Goal: Information Seeking & Learning: Learn about a topic

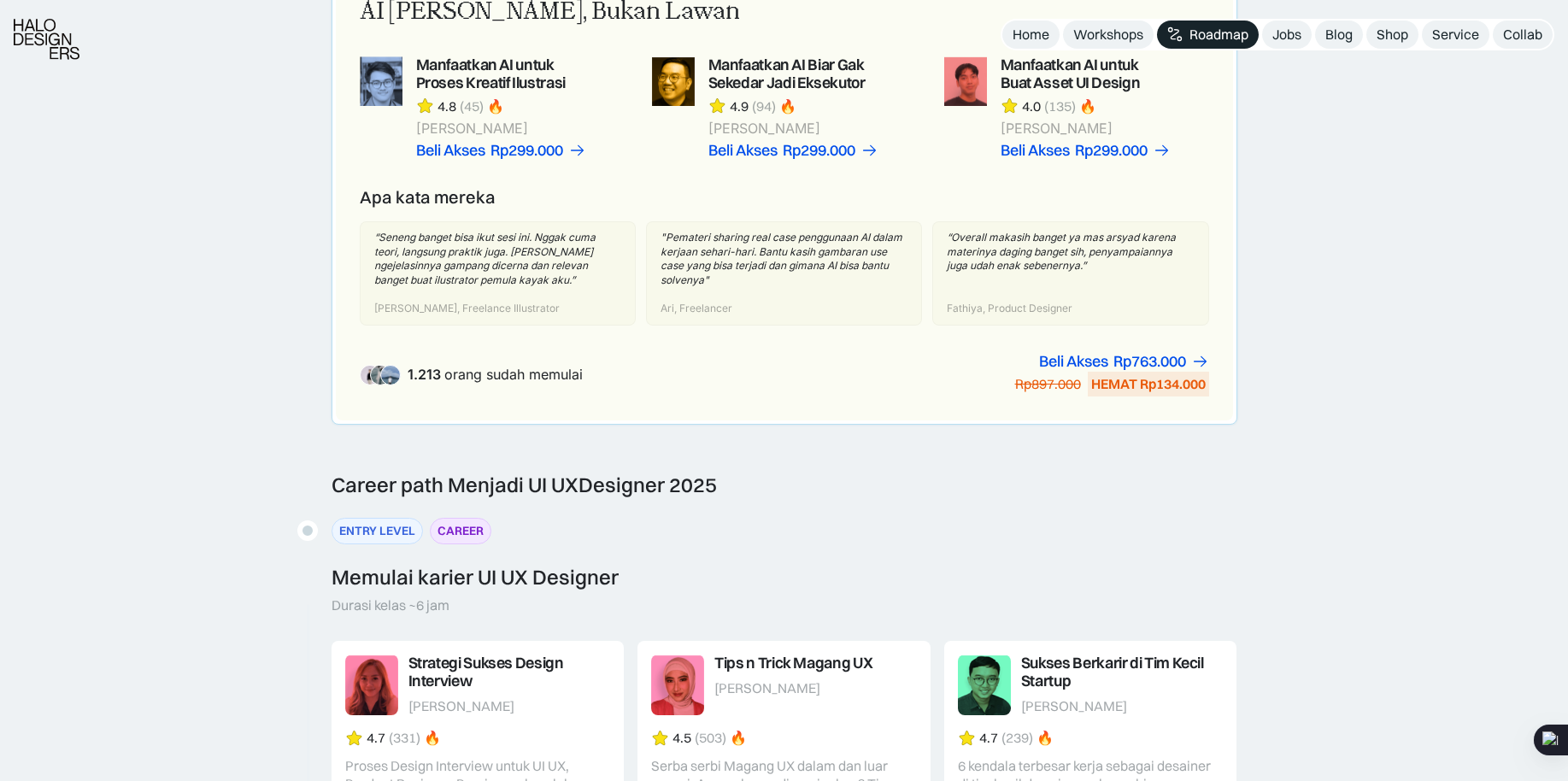
scroll to position [1425, 0]
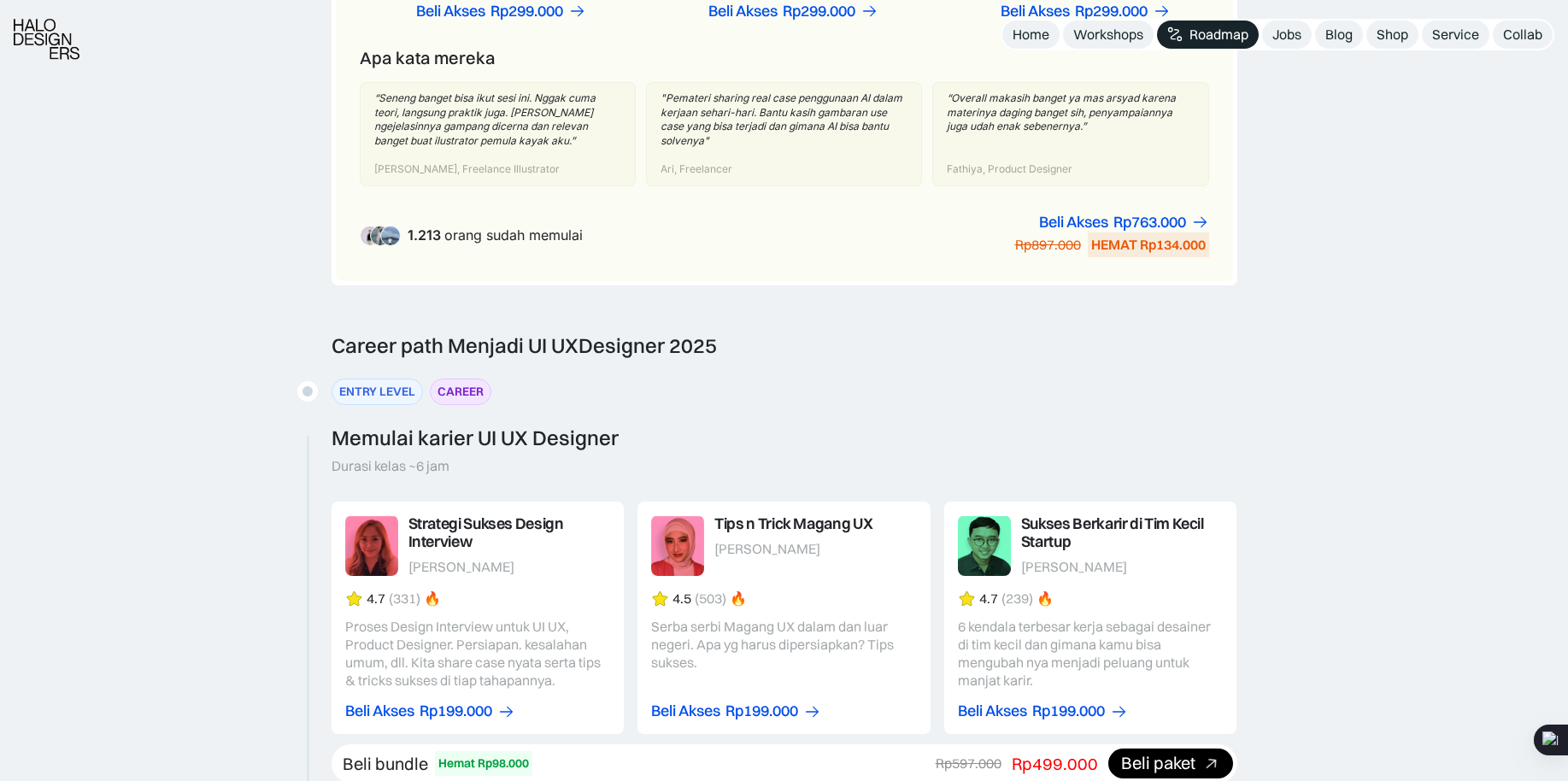
click at [358, 390] on div "ENTRY LEVEL" at bounding box center [376, 391] width 76 height 18
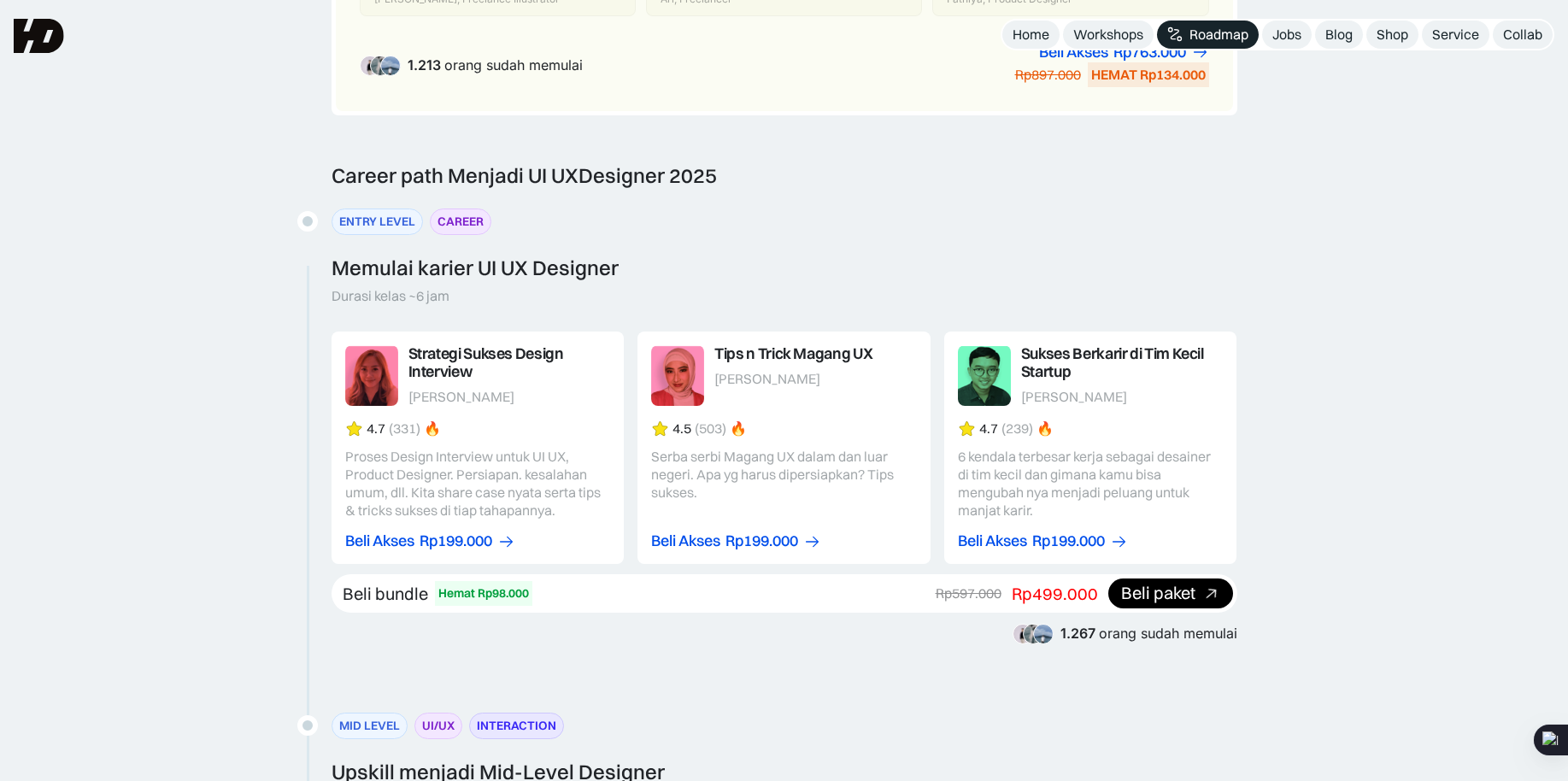
scroll to position [1534, 0]
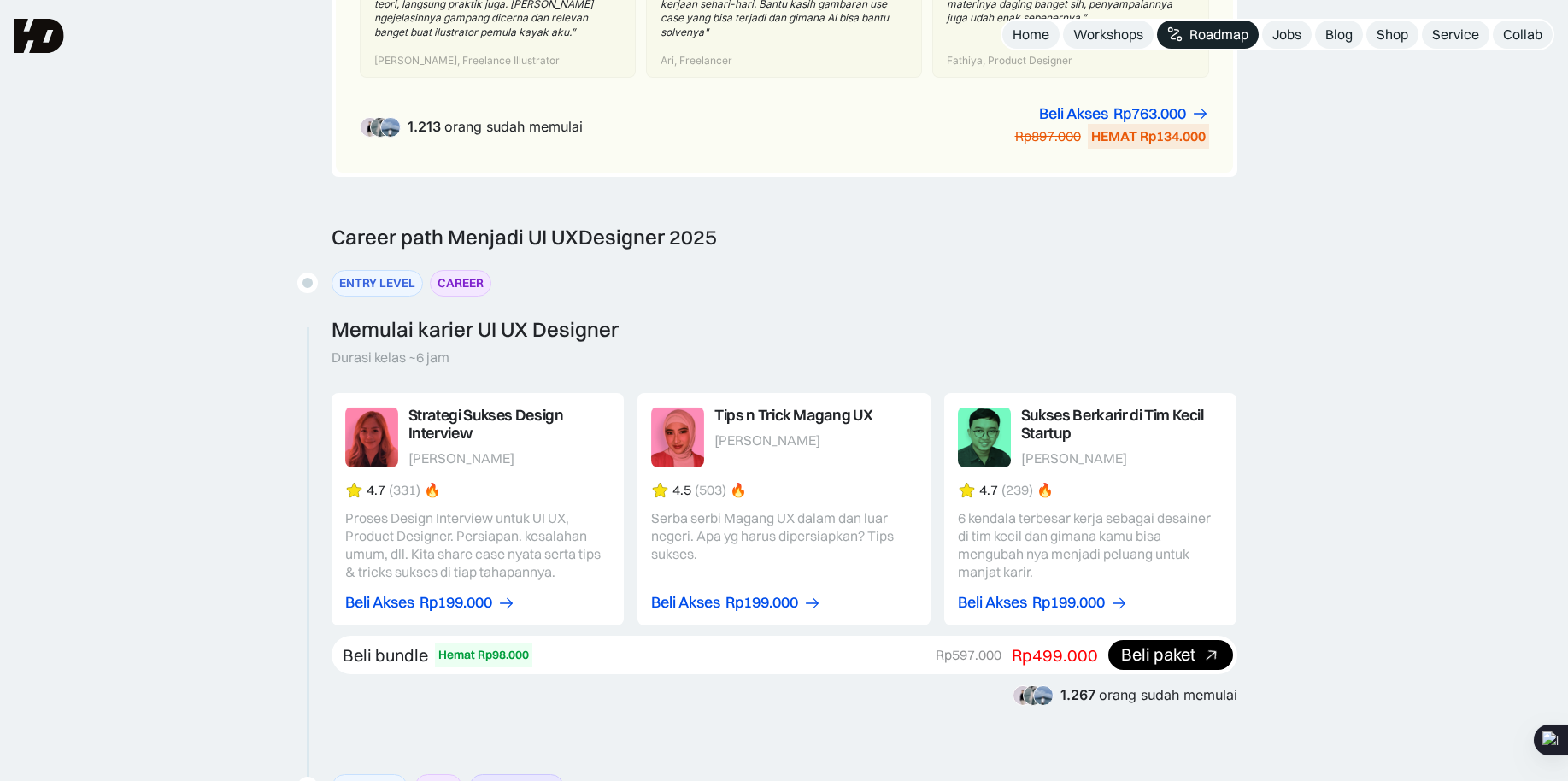
click at [402, 280] on div "ENTRY LEVEL" at bounding box center [376, 283] width 76 height 18
click at [466, 280] on div "CAREER" at bounding box center [461, 283] width 47 height 18
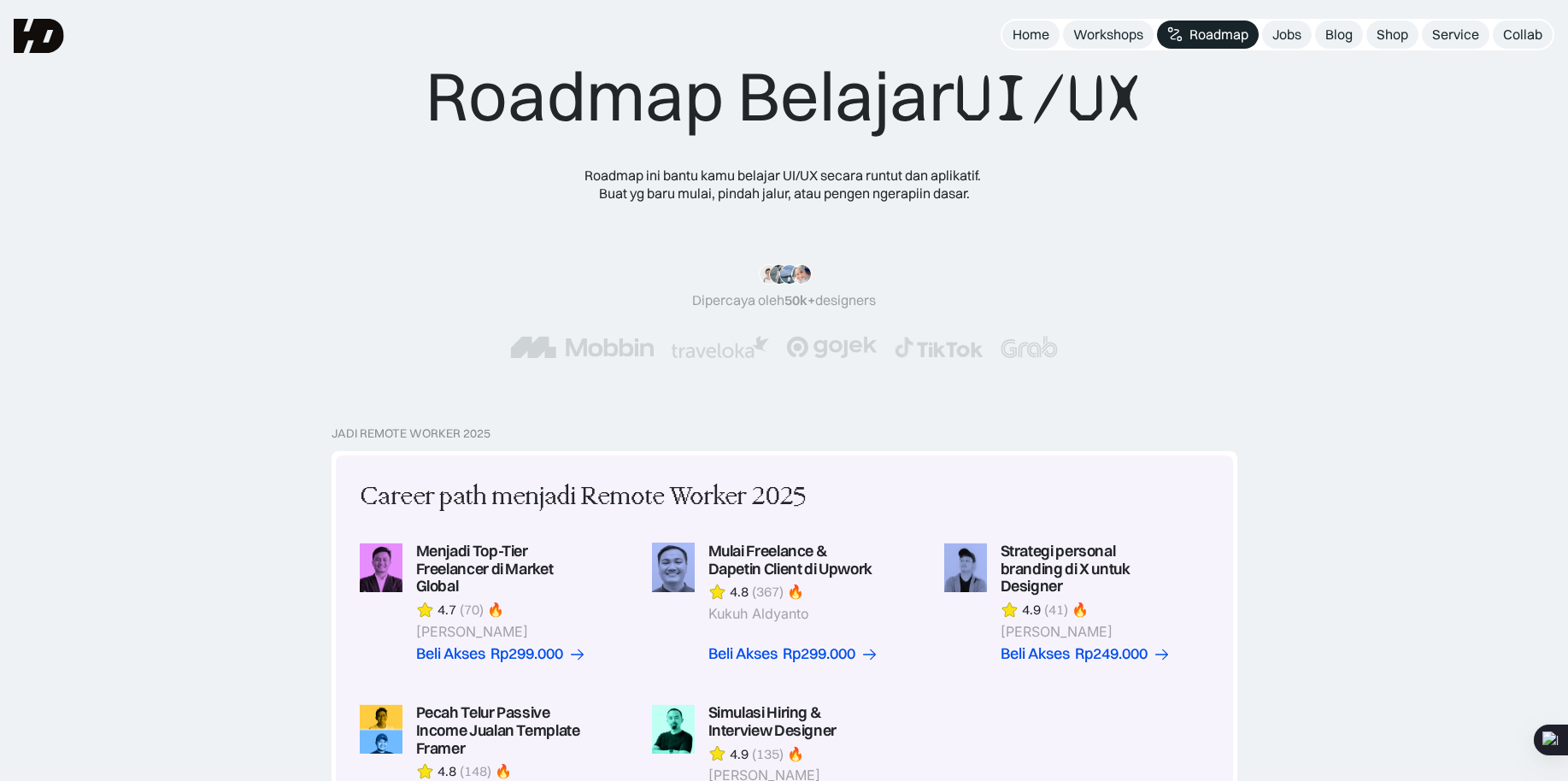
scroll to position [0, 0]
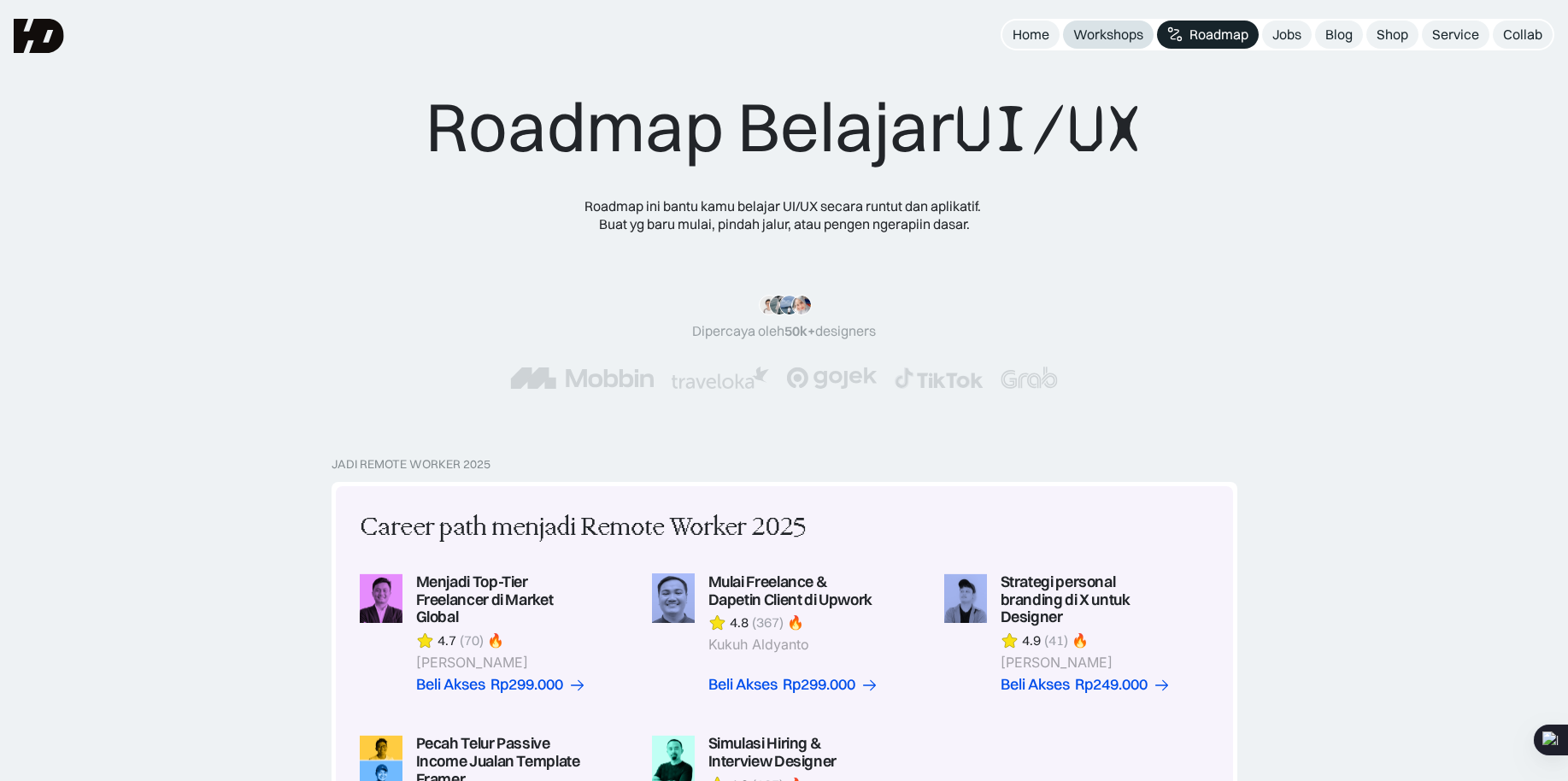
click at [1099, 42] on div "Workshops" at bounding box center [1107, 35] width 70 height 18
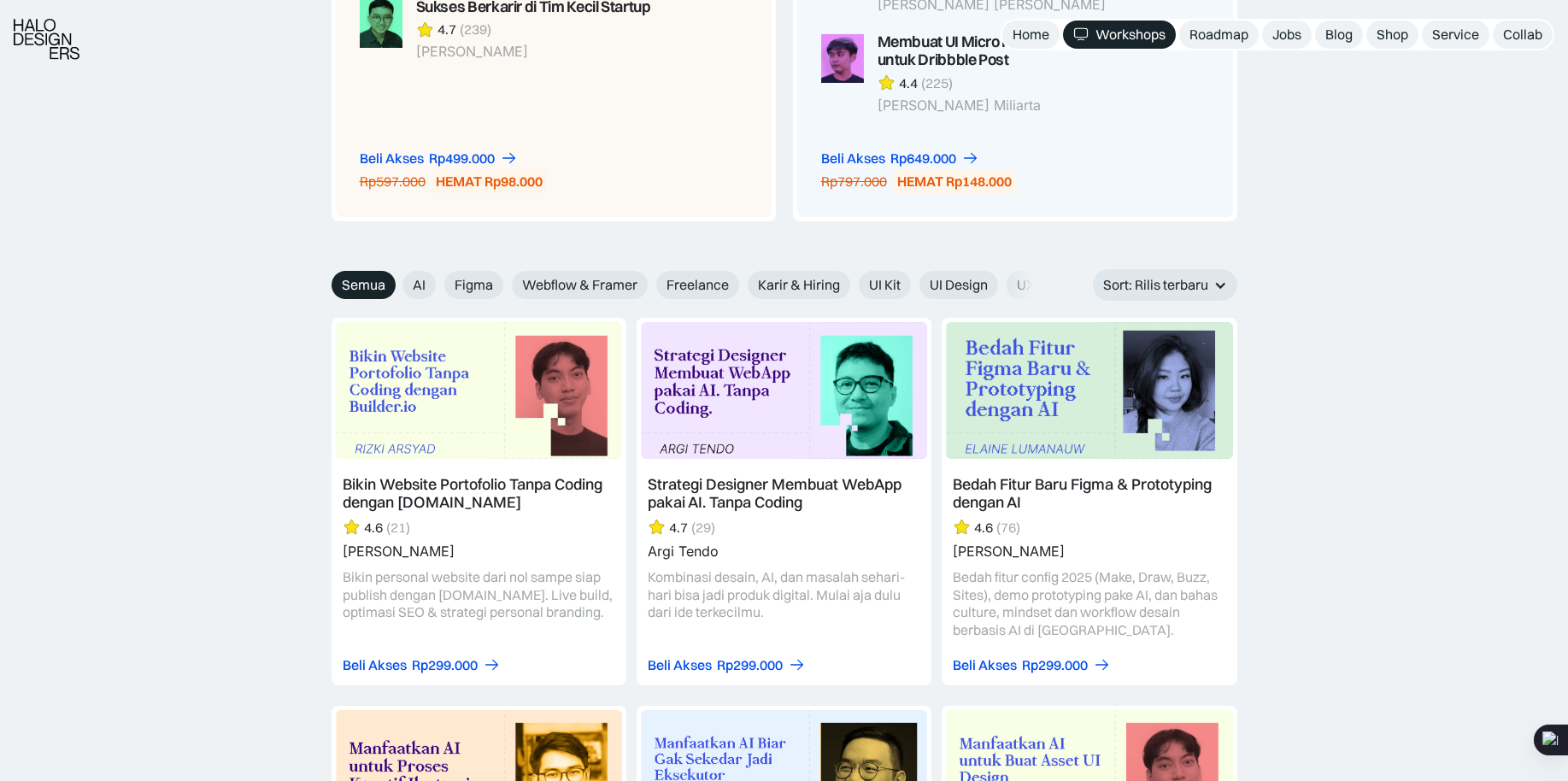
scroll to position [1781, 0]
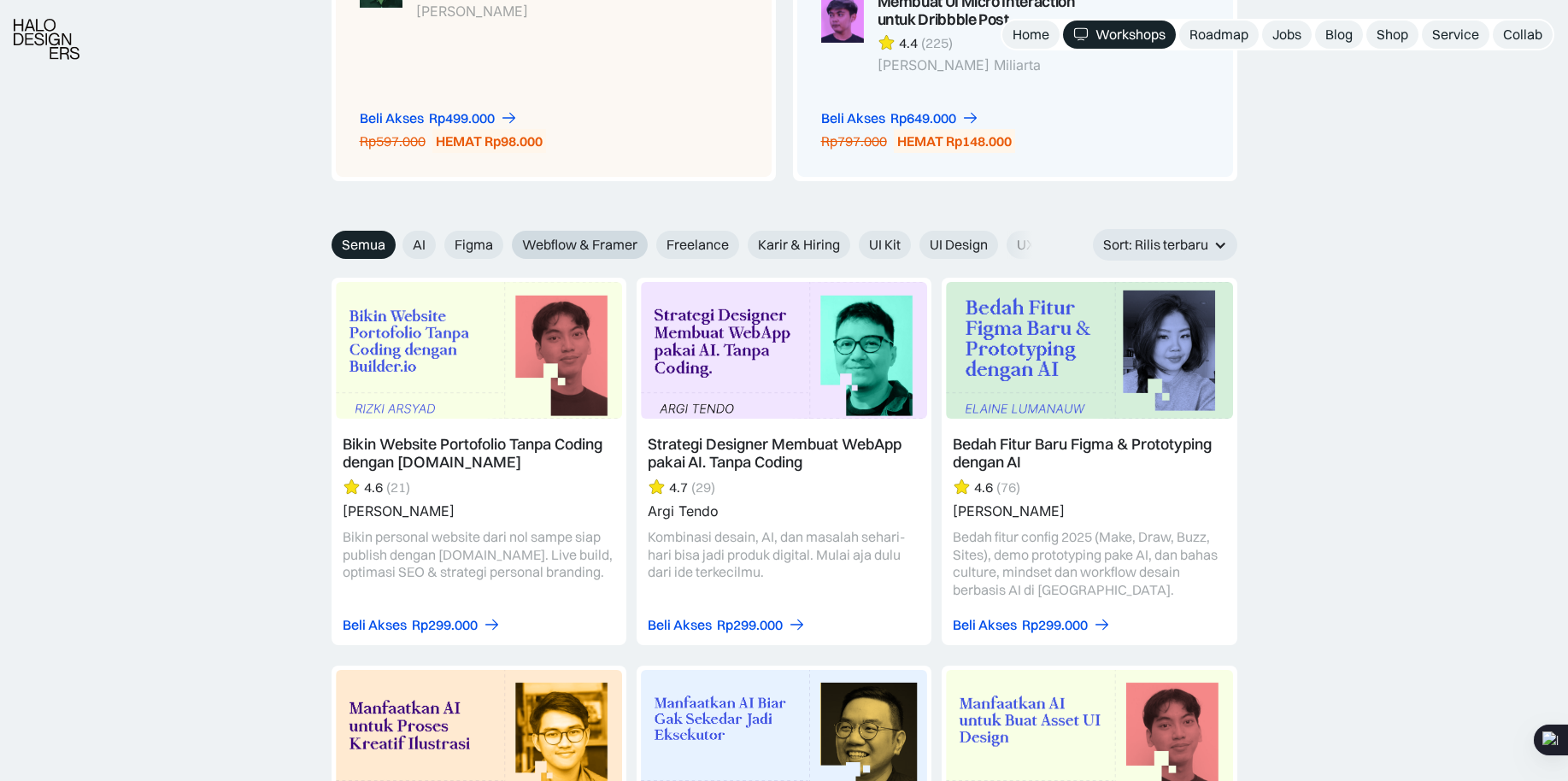
click at [564, 239] on span "Webflow & Framer" at bounding box center [579, 245] width 115 height 18
click at [506, 239] on input "Webflow & Framer" at bounding box center [499, 238] width 11 height 11
radio input "true"
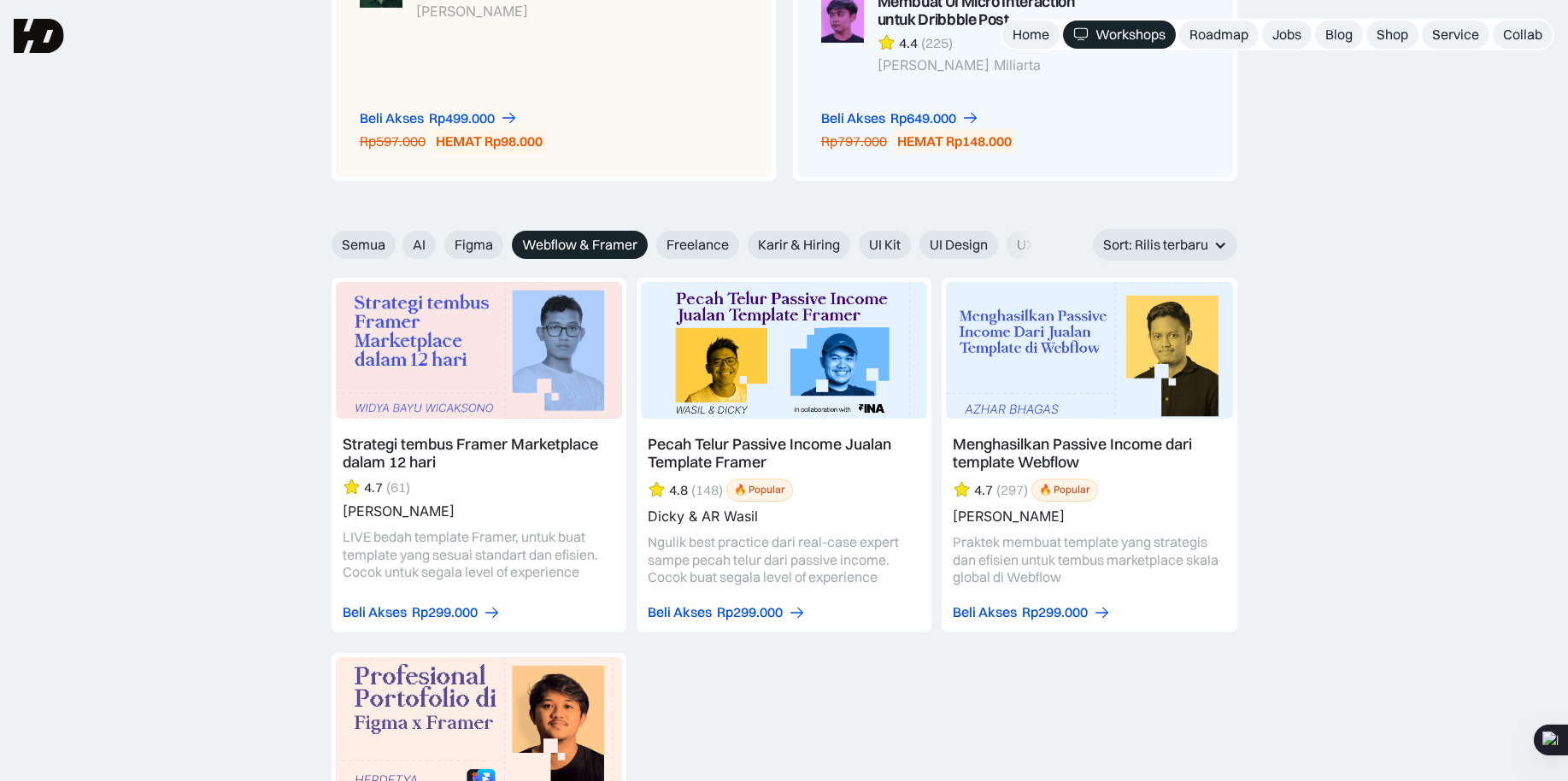
click at [1056, 362] on link at bounding box center [1090, 455] width 295 height 355
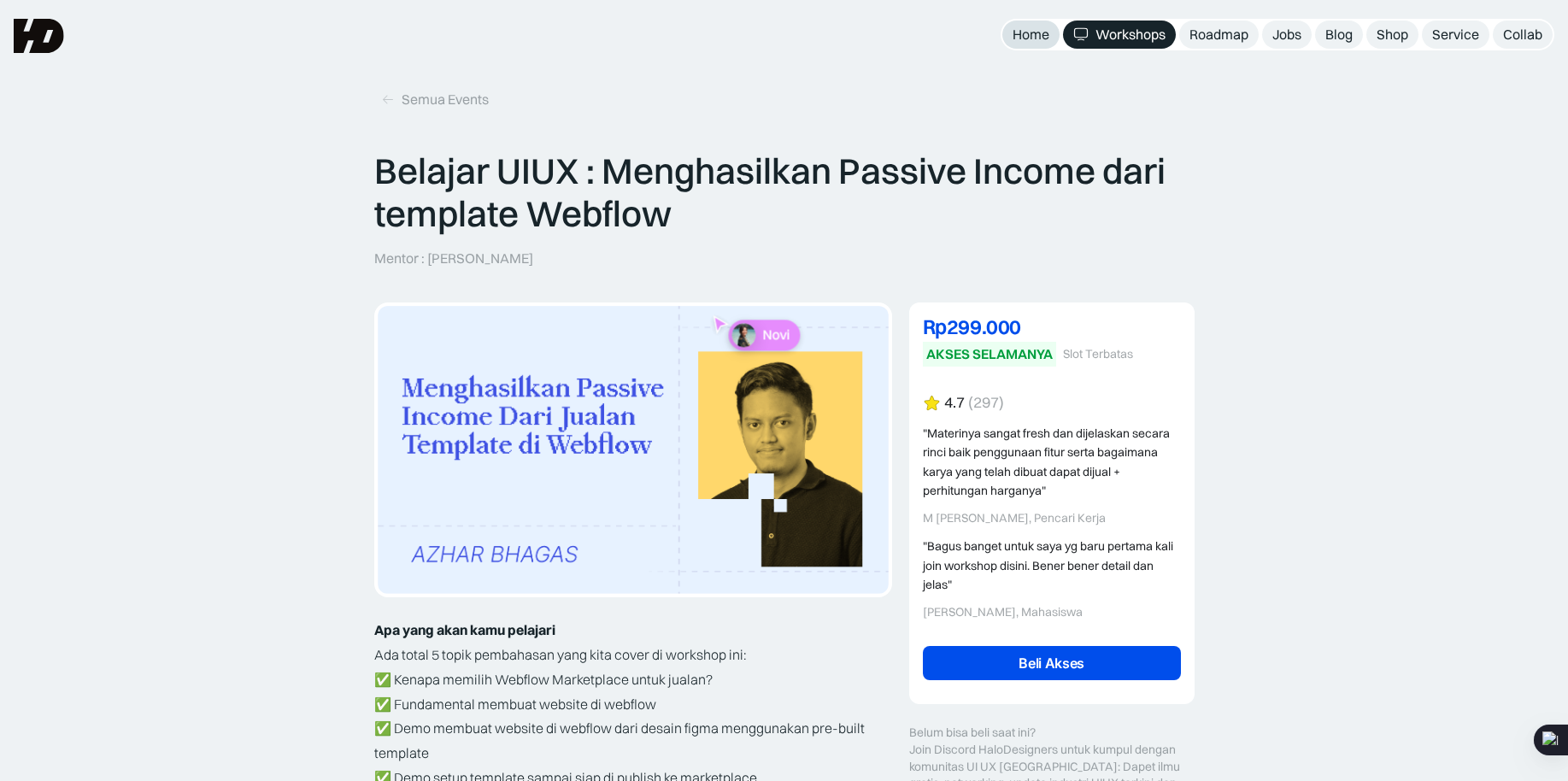
drag, startPoint x: 1054, startPoint y: 44, endPoint x: 1044, endPoint y: 44, distance: 10.0
click at [1044, 44] on nav "Home Workshops Roadmap Jobs Blog Shop Service Collab" at bounding box center [1277, 35] width 554 height 32
click at [1027, 40] on div "Home" at bounding box center [1030, 35] width 37 height 18
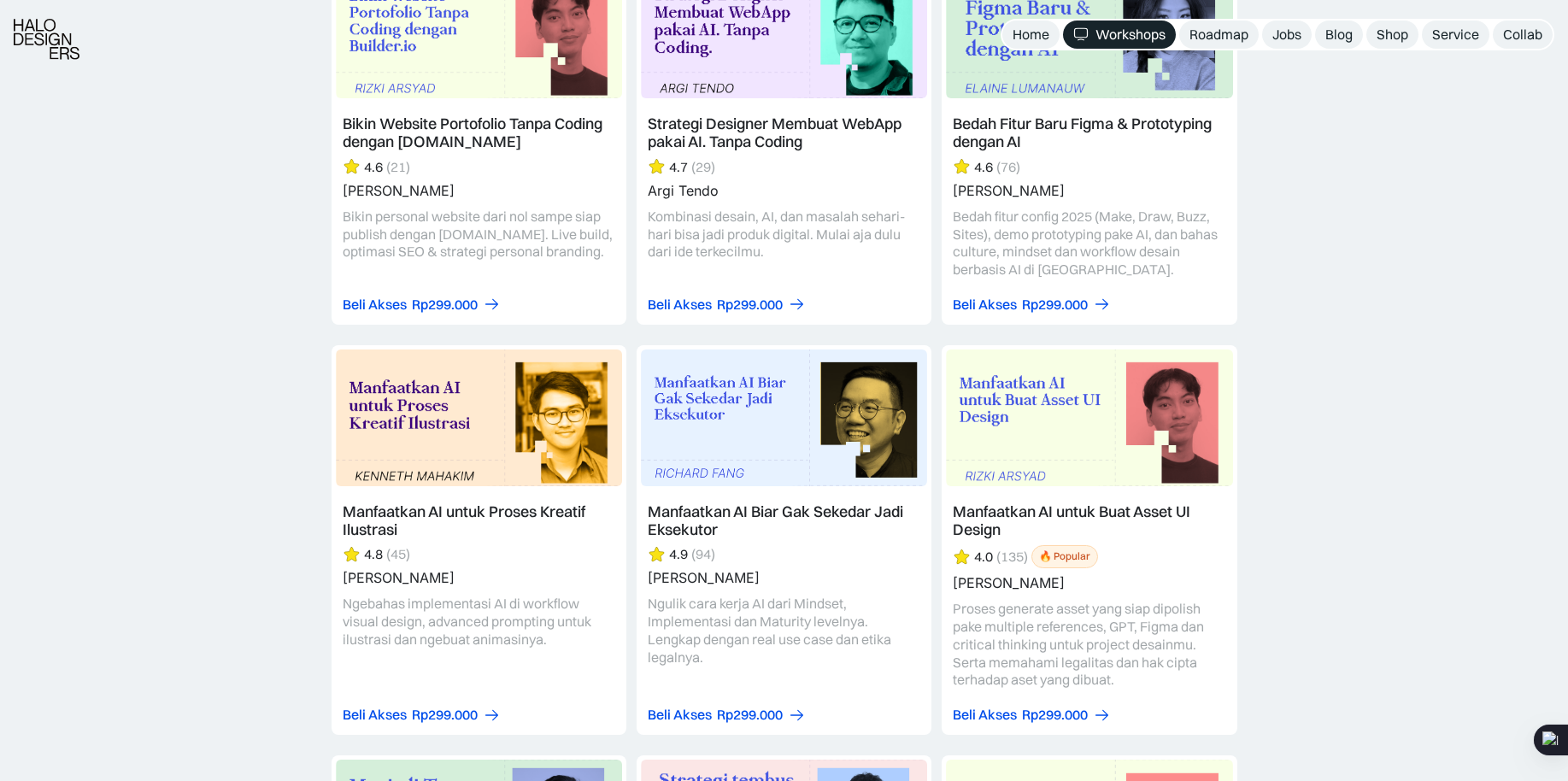
scroll to position [2138, 0]
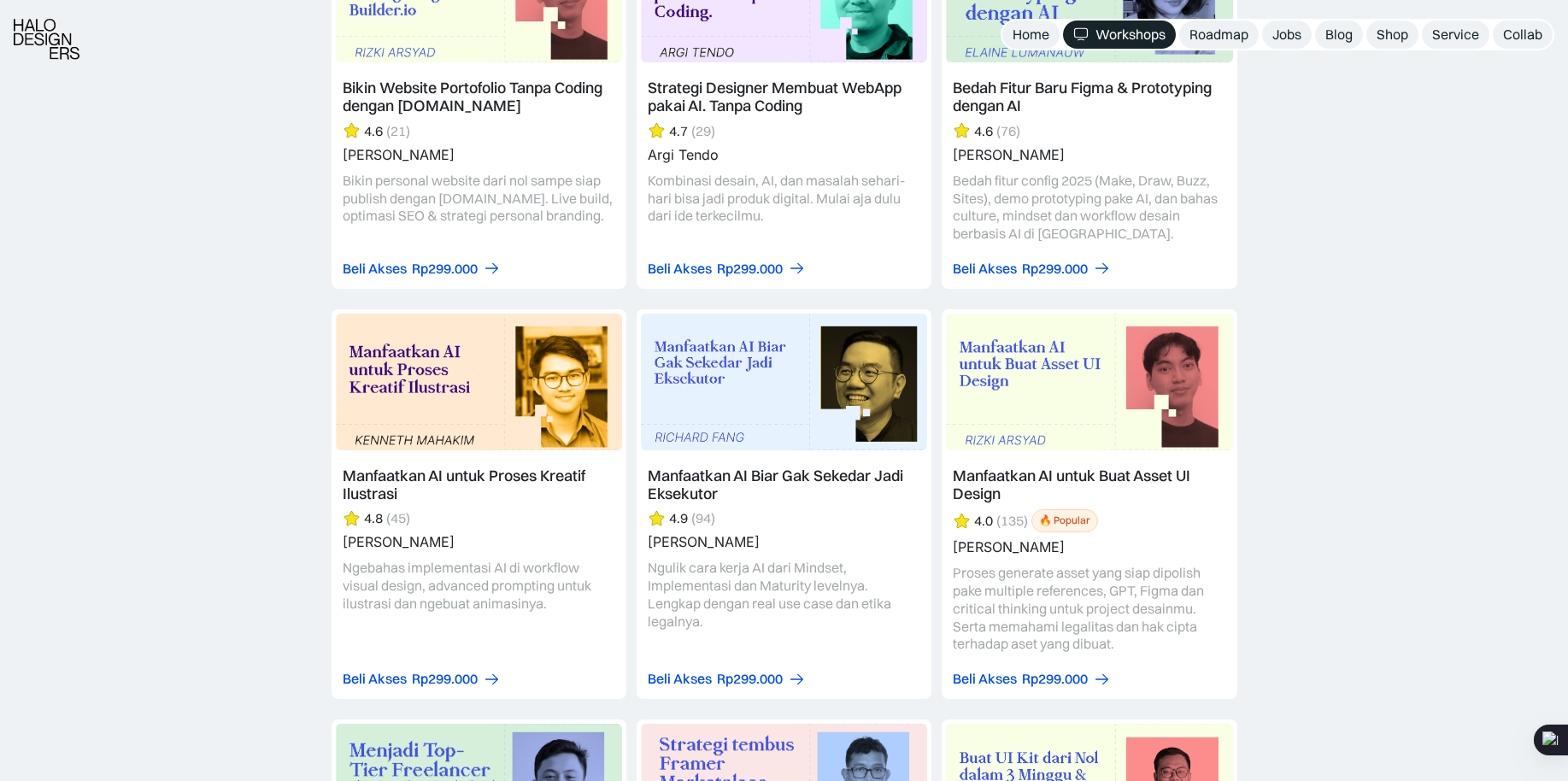
click at [704, 416] on link at bounding box center [784, 503] width 295 height 390
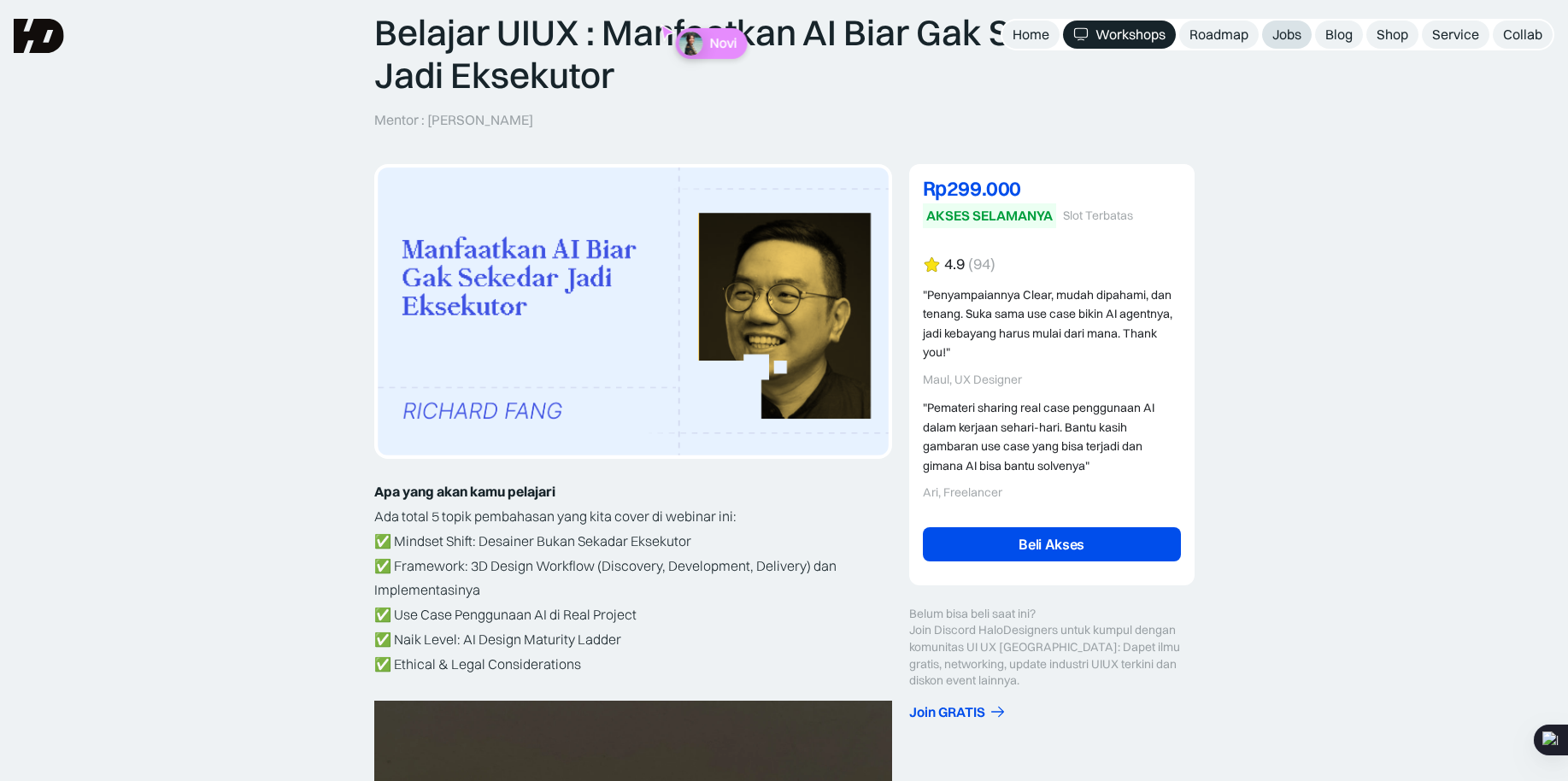
scroll to position [177, 0]
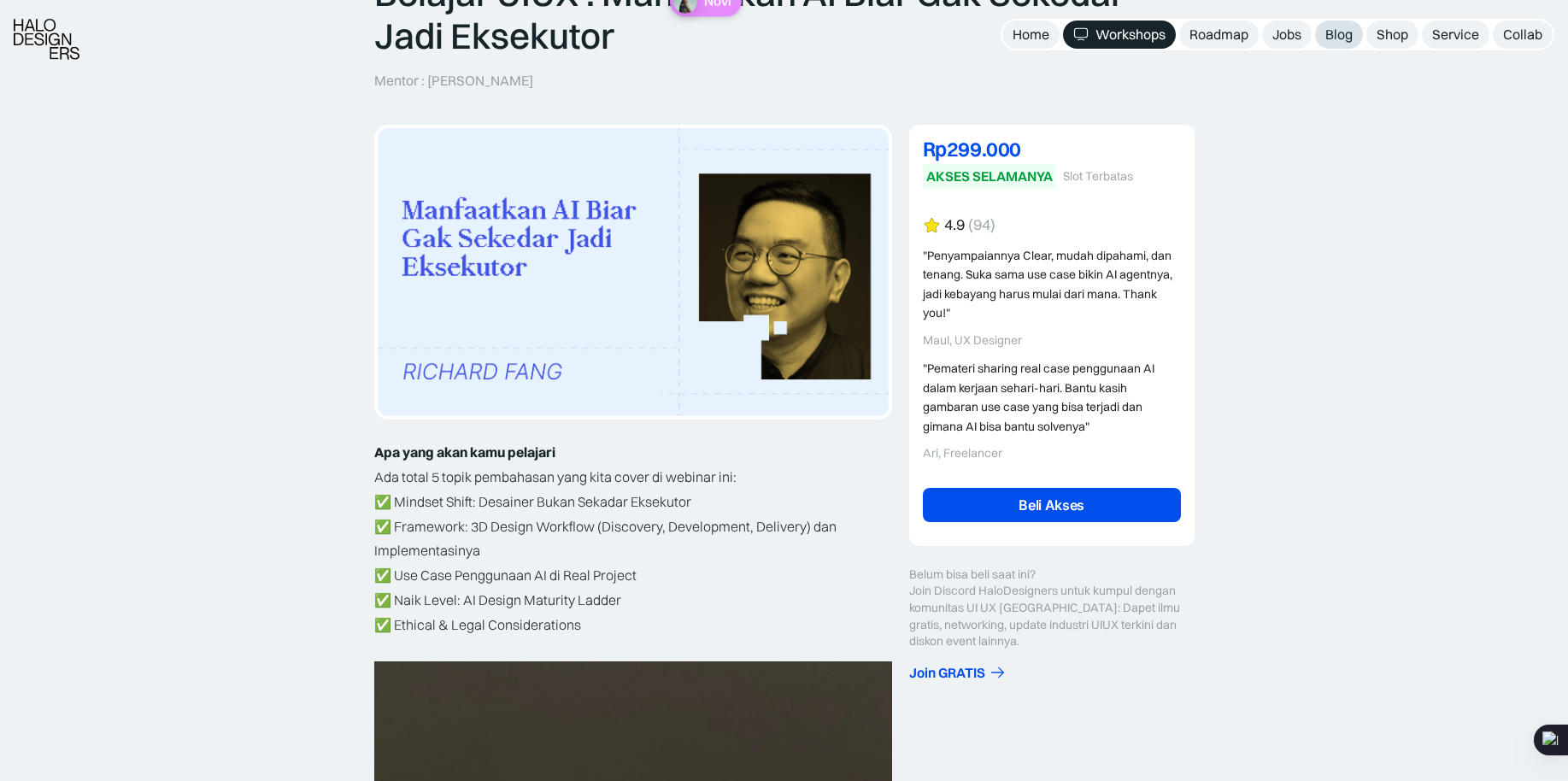
click at [1336, 30] on div "Blog" at bounding box center [1339, 35] width 28 height 18
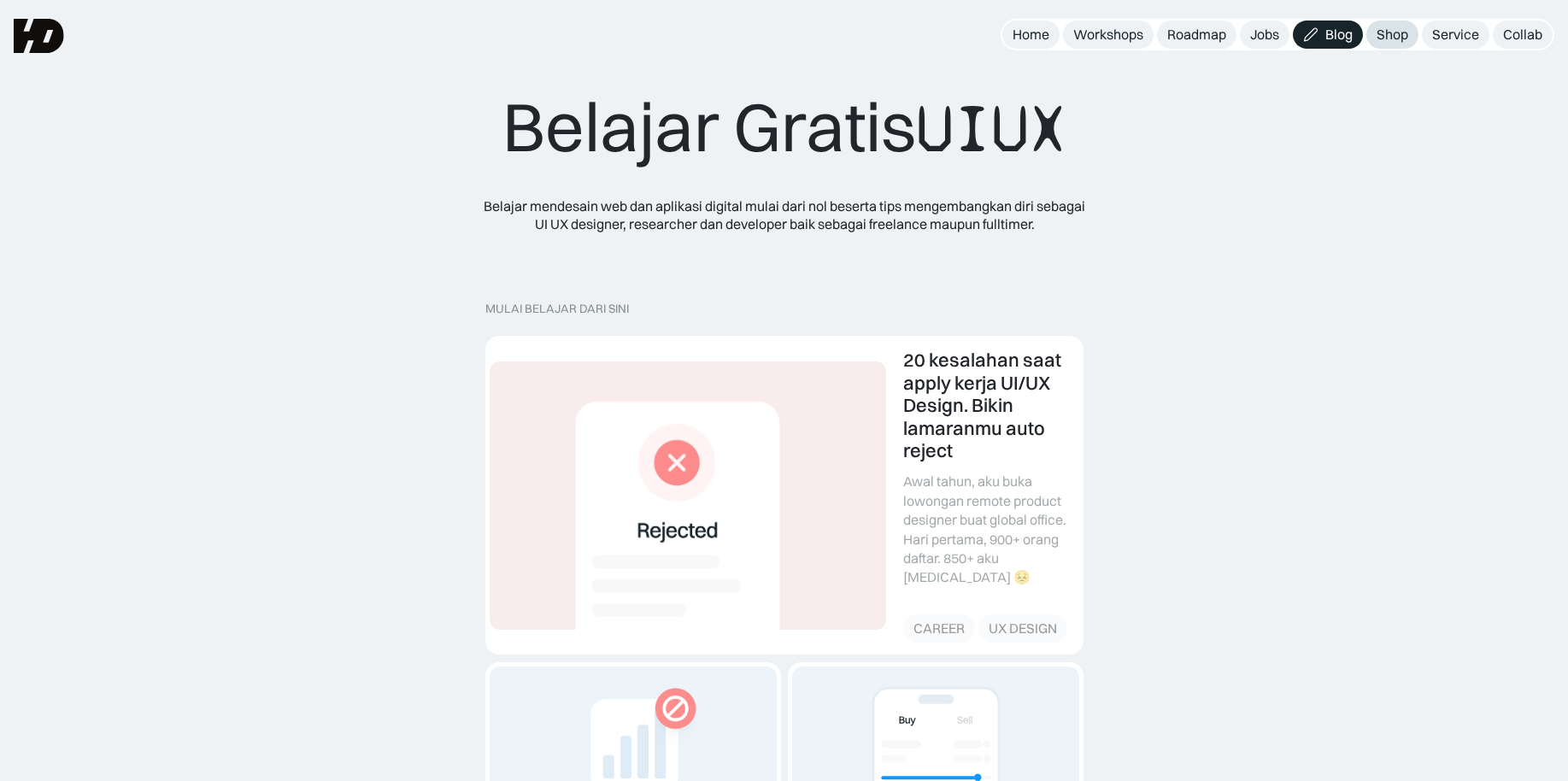
click at [1397, 36] on div "Shop" at bounding box center [1393, 35] width 32 height 18
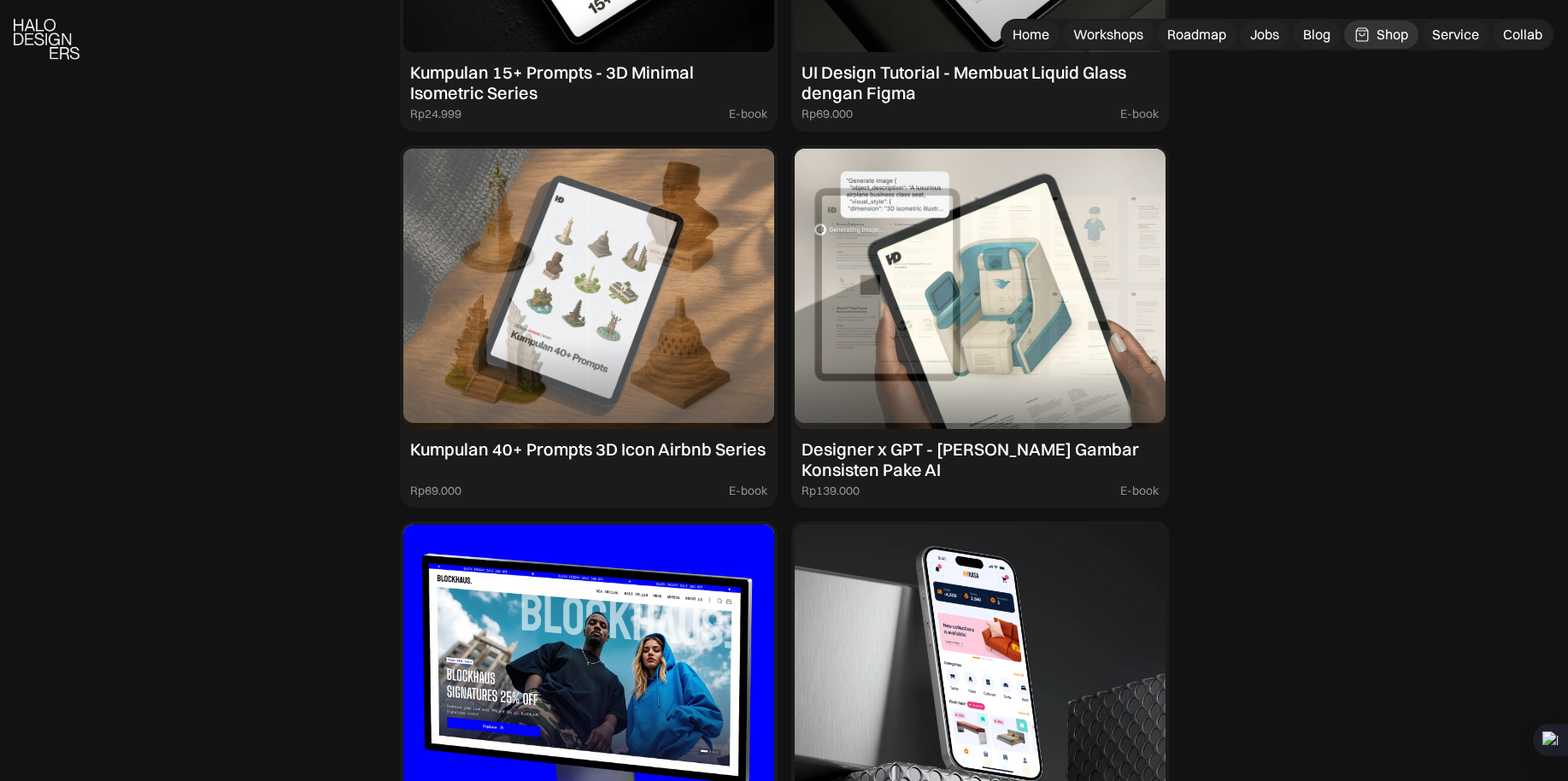
scroll to position [1959, 0]
